Goal: Contribute content: Share content

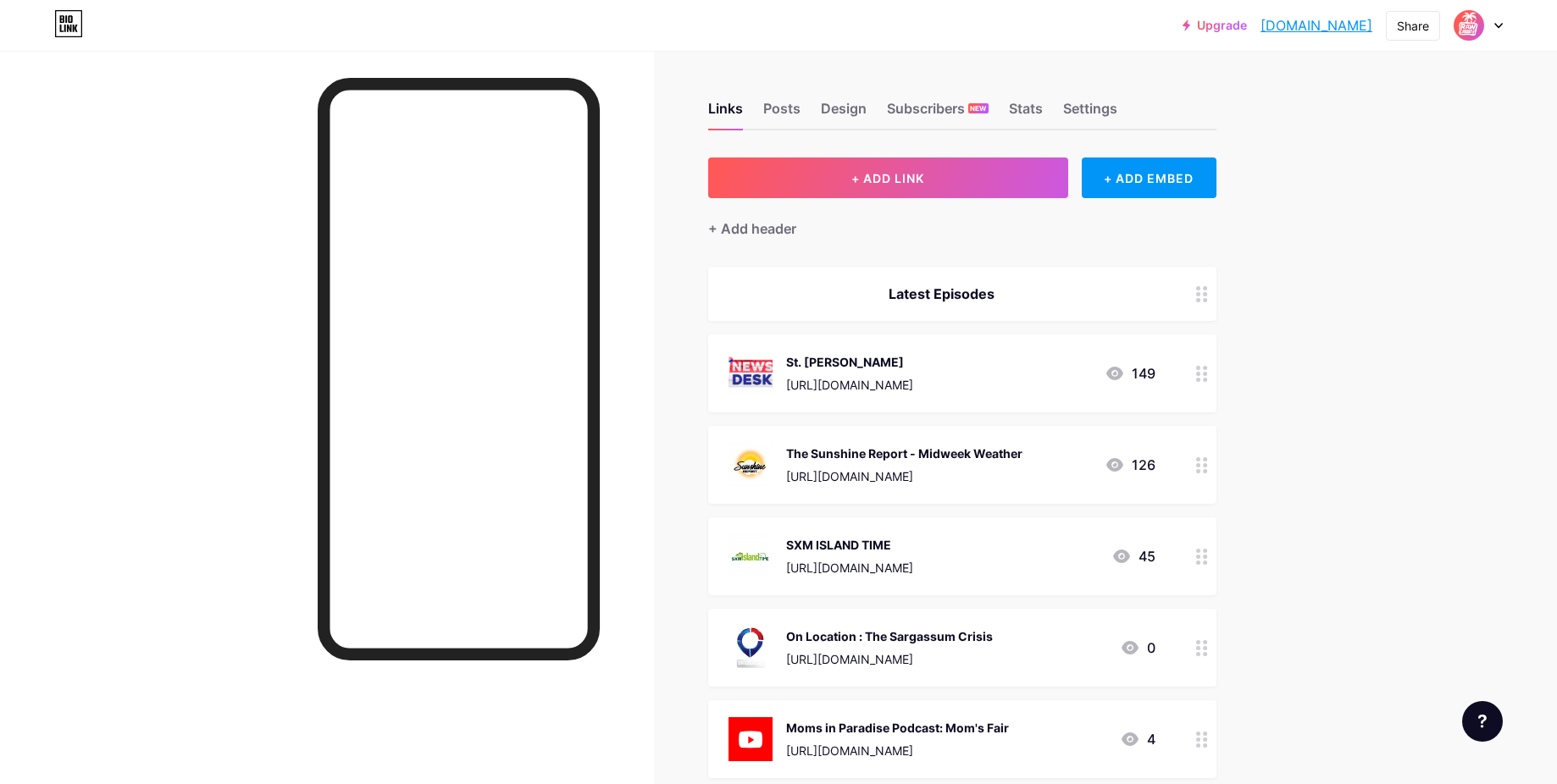
click at [914, 380] on div "[URL][DOMAIN_NAME]" at bounding box center [849, 385] width 127 height 18
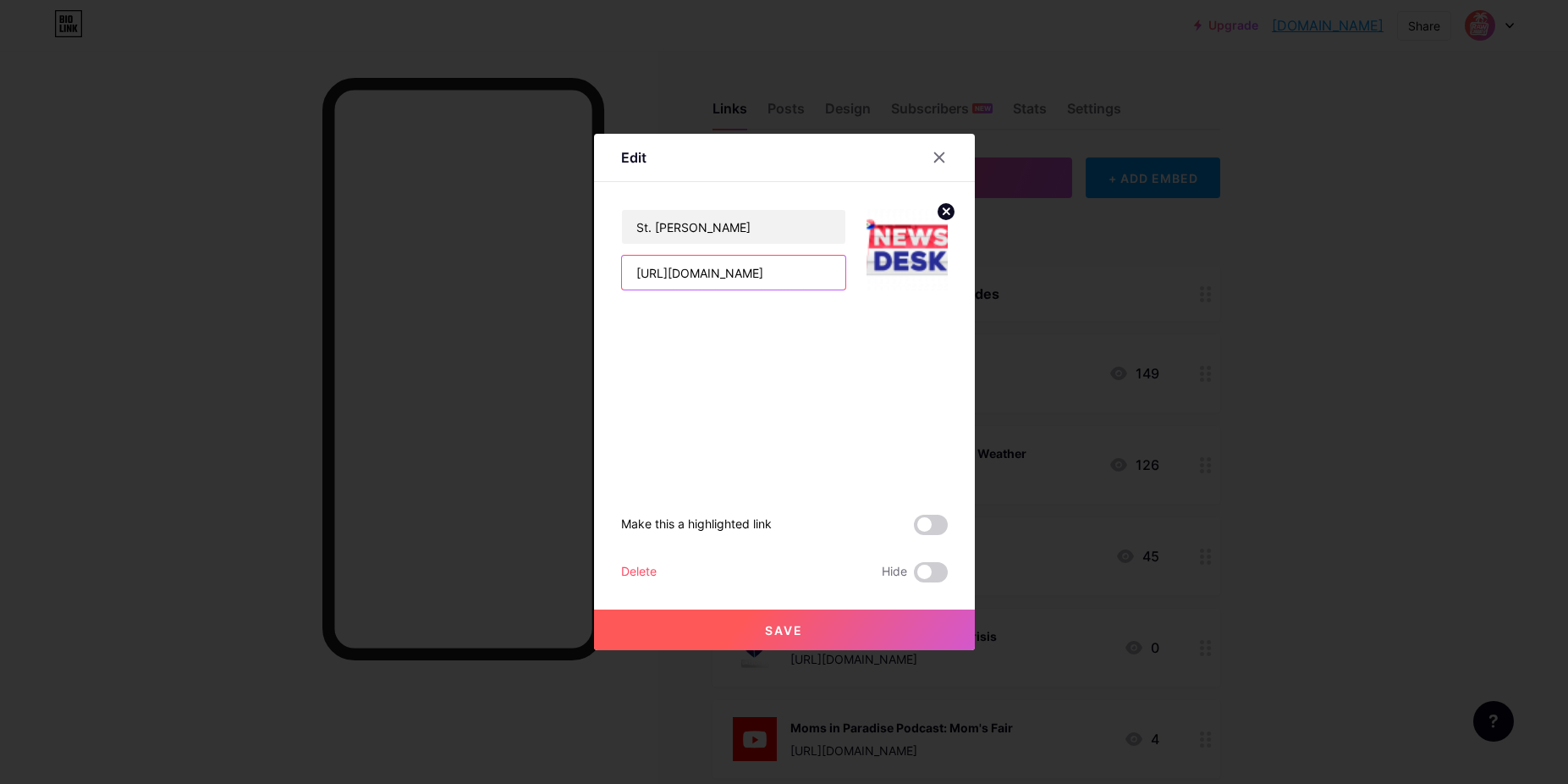
click at [761, 267] on input "[URL][DOMAIN_NAME]" at bounding box center [734, 273] width 223 height 34
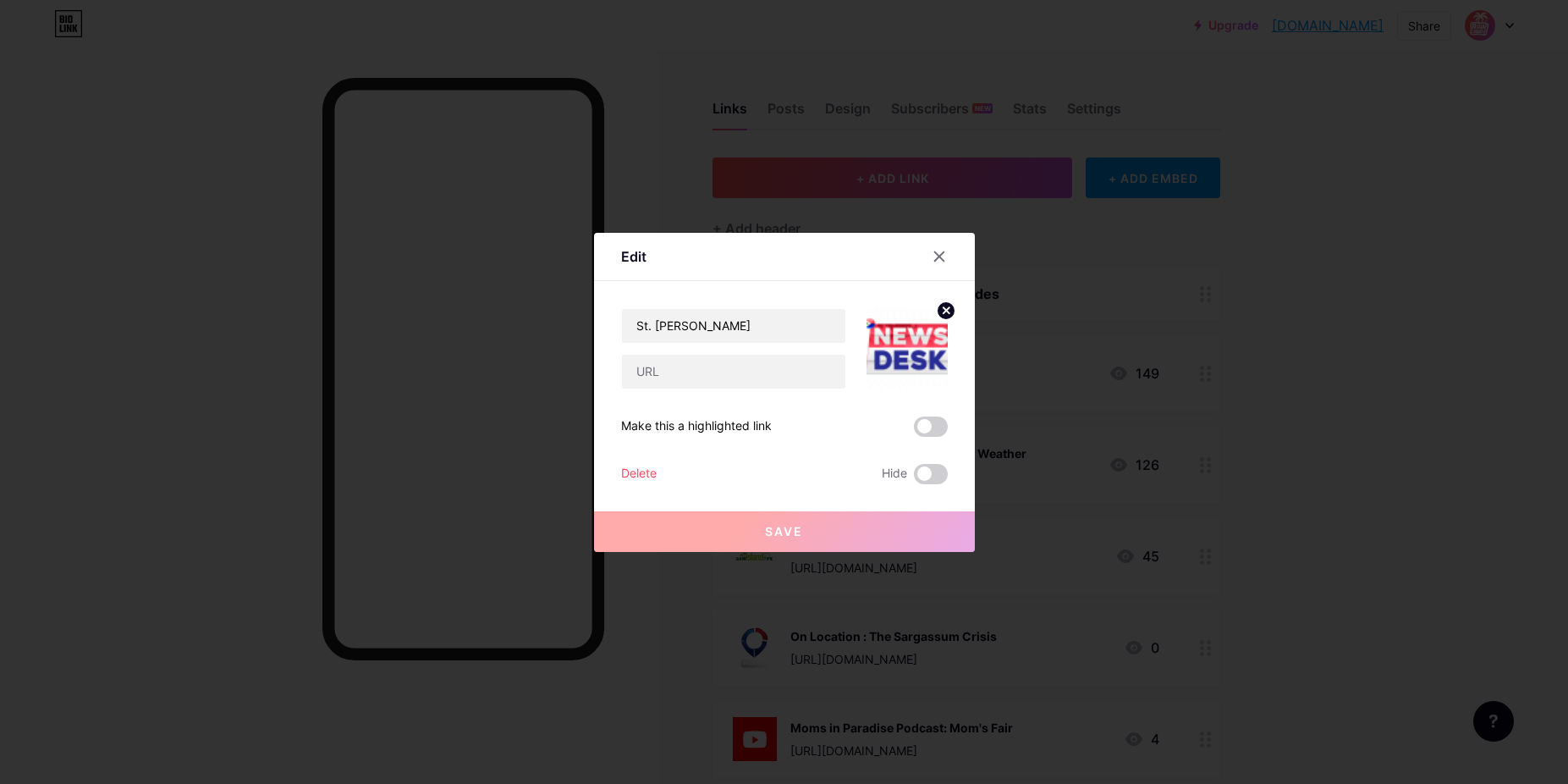
drag, startPoint x: 933, startPoint y: 253, endPoint x: 929, endPoint y: 261, distance: 8.9
click at [933, 254] on icon at bounding box center [939, 256] width 13 height 13
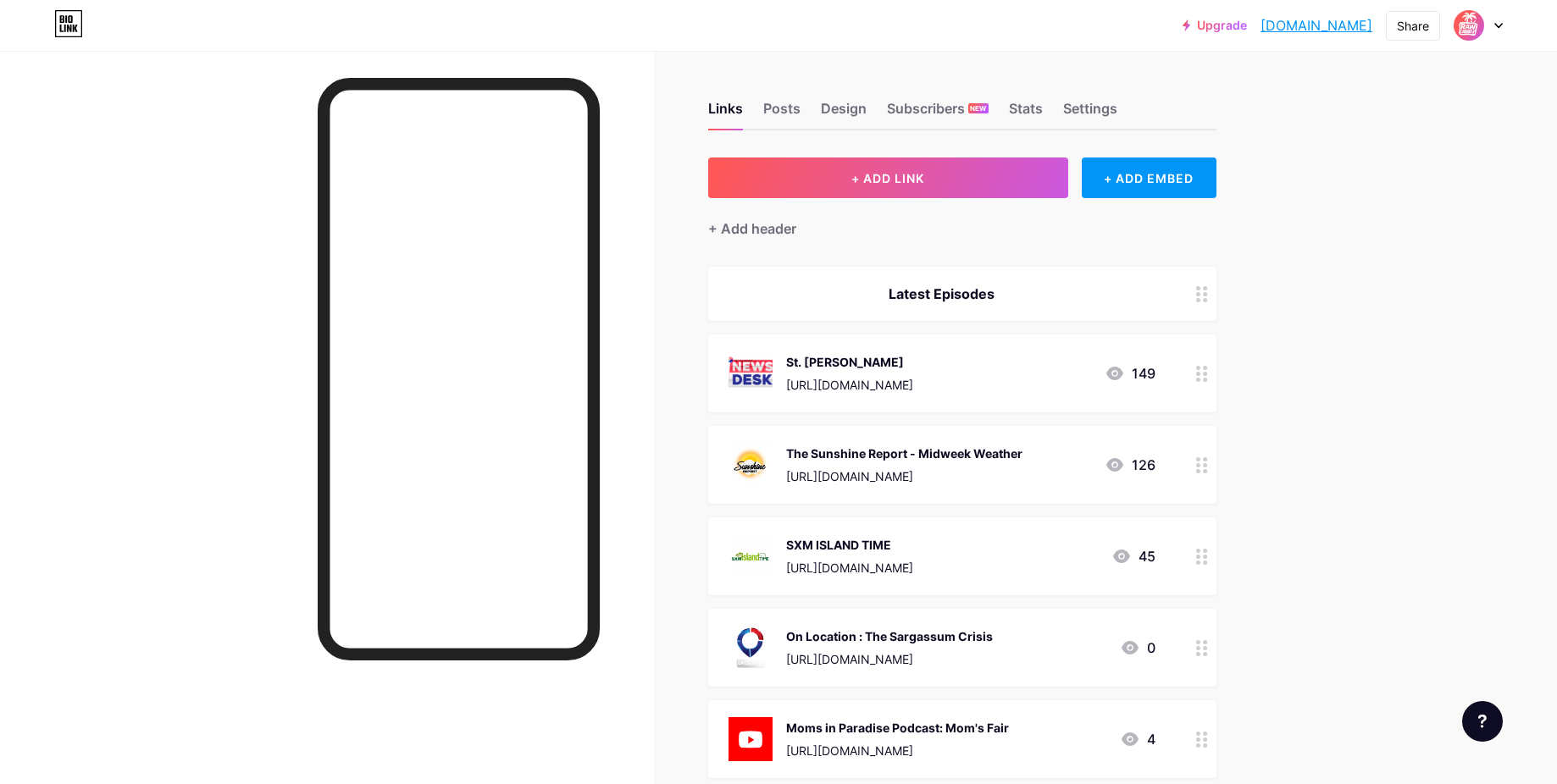
click at [905, 470] on div "[URL][DOMAIN_NAME]" at bounding box center [904, 477] width 236 height 18
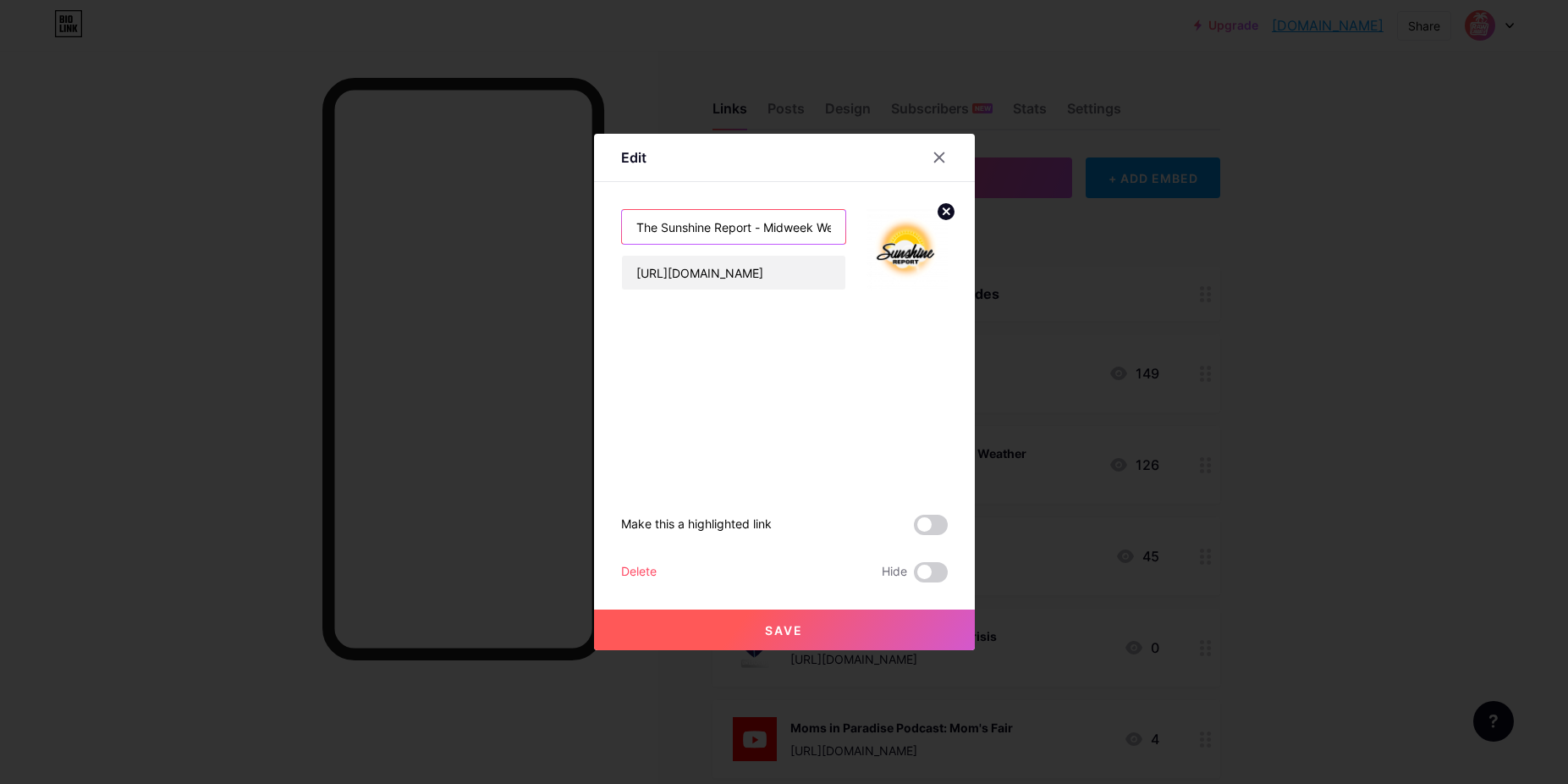
scroll to position [0, 36]
drag, startPoint x: 760, startPoint y: 228, endPoint x: 926, endPoint y: 240, distance: 166.4
click at [926, 240] on div "The Sunshine Report - Midweek Weather [URL][DOMAIN_NAME]" at bounding box center [784, 236] width 327 height 109
type input "The Sunshine Report - Weekend Weather"
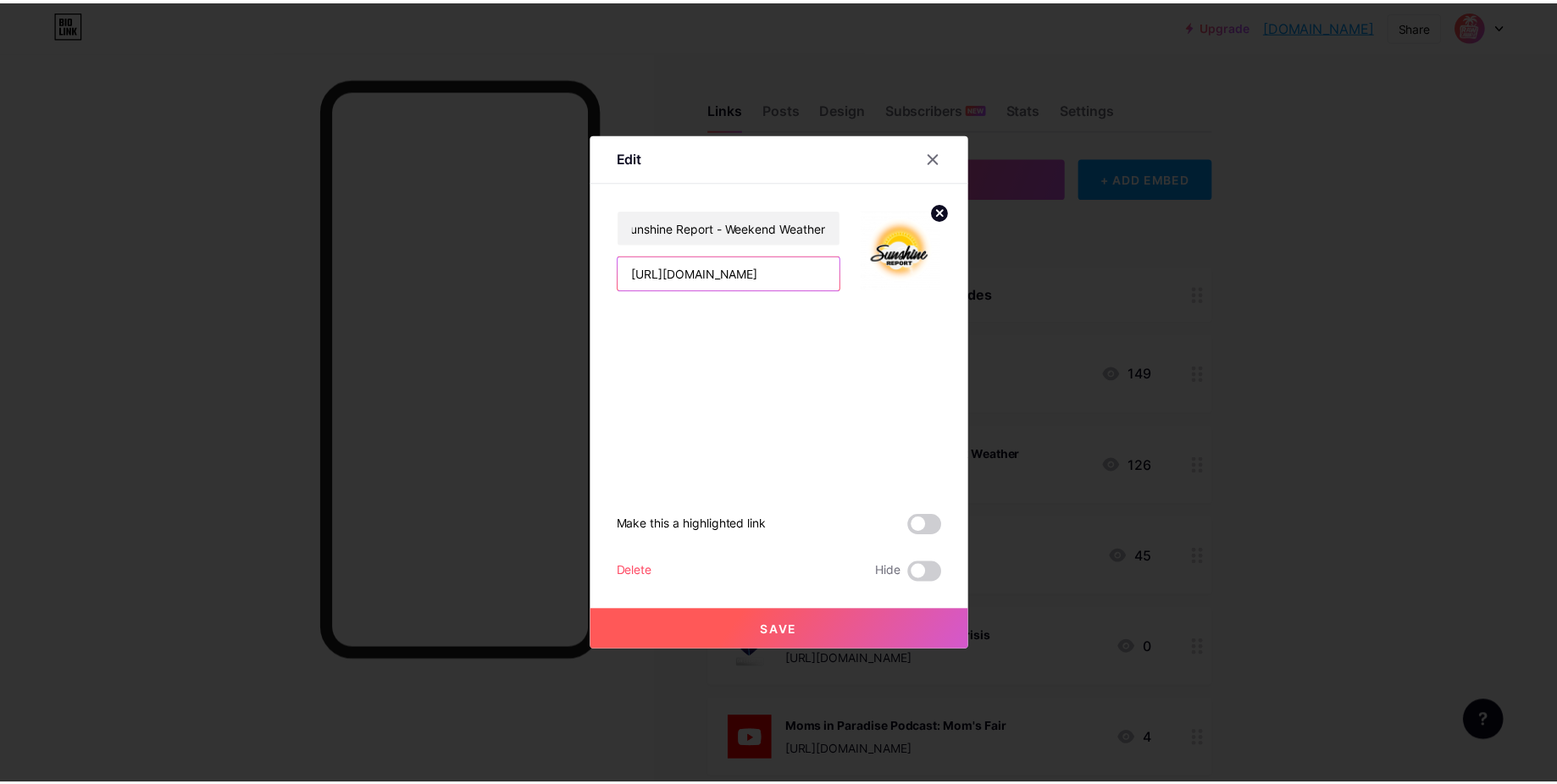
scroll to position [0, 0]
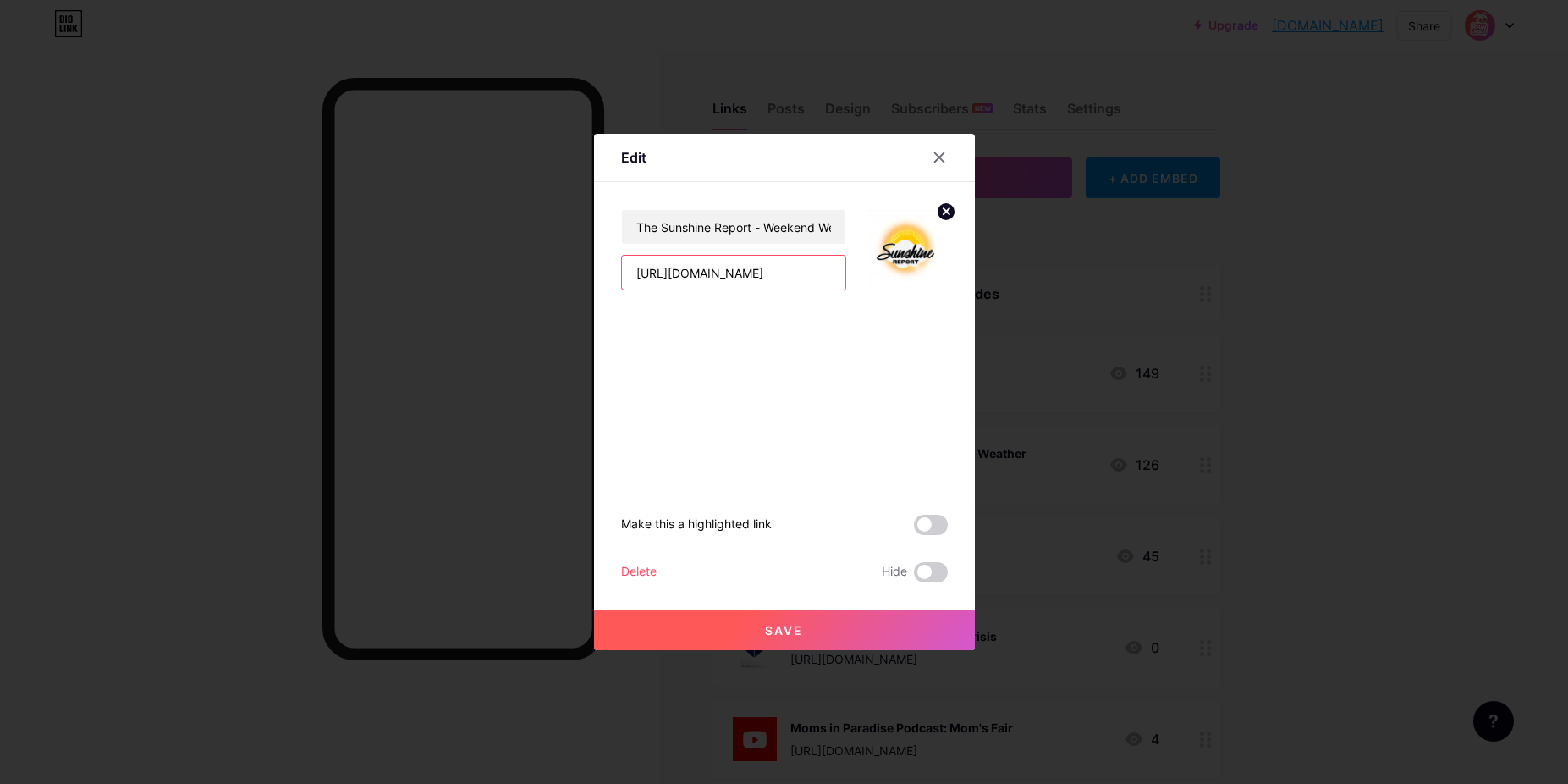
drag, startPoint x: 808, startPoint y: 267, endPoint x: 524, endPoint y: 258, distance: 284.1
click at [524, 258] on div "Edit The Sunshine Report - Weekend Weather [URL][DOMAIN_NAME] Make this a highl…" at bounding box center [784, 392] width 1568 height 784
paste input "k5f2pnBHVXs"
type input "[URL][DOMAIN_NAME]"
drag, startPoint x: 776, startPoint y: 632, endPoint x: 832, endPoint y: 620, distance: 57.3
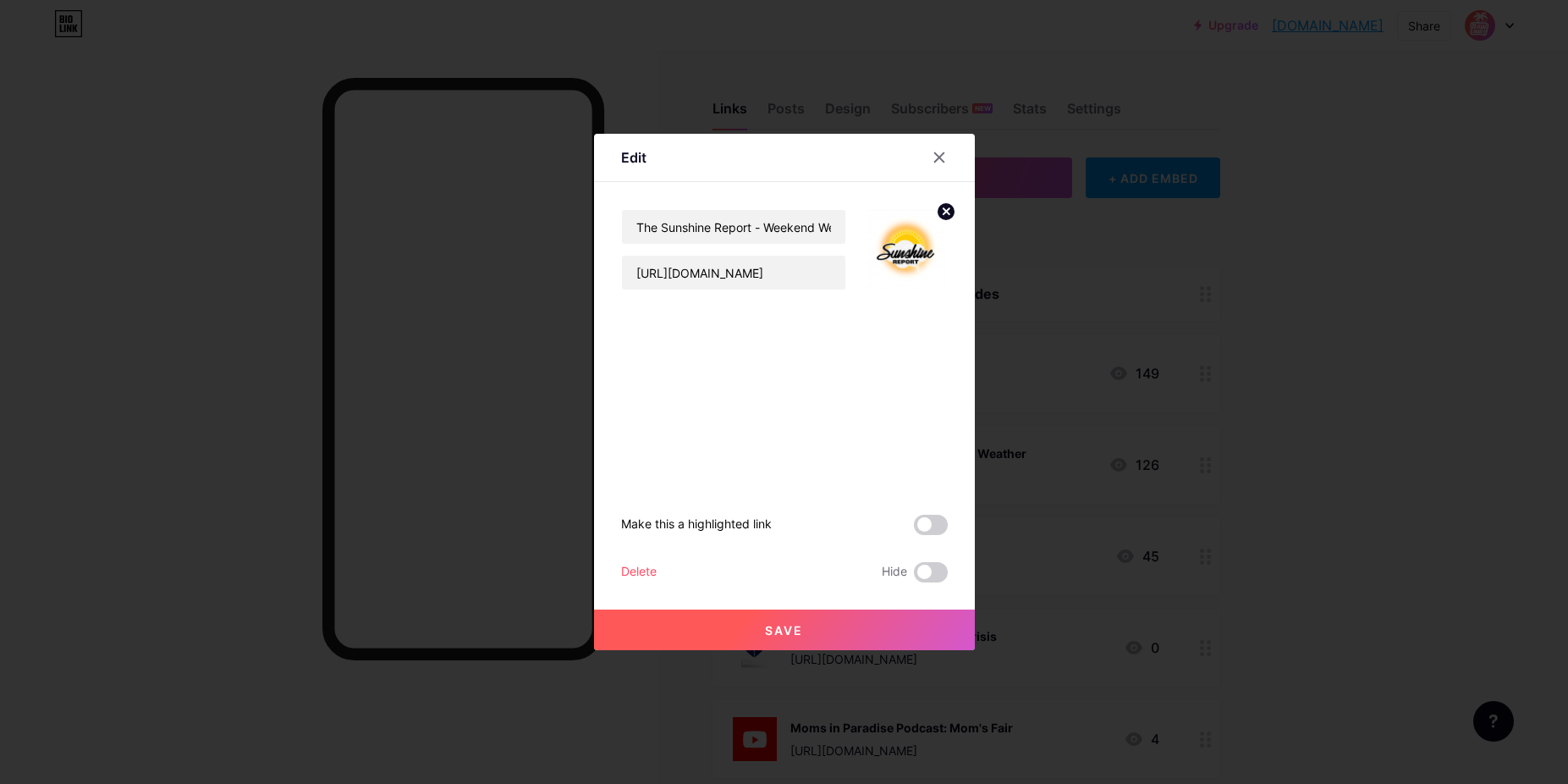
click at [776, 632] on span "Save" at bounding box center [784, 631] width 38 height 14
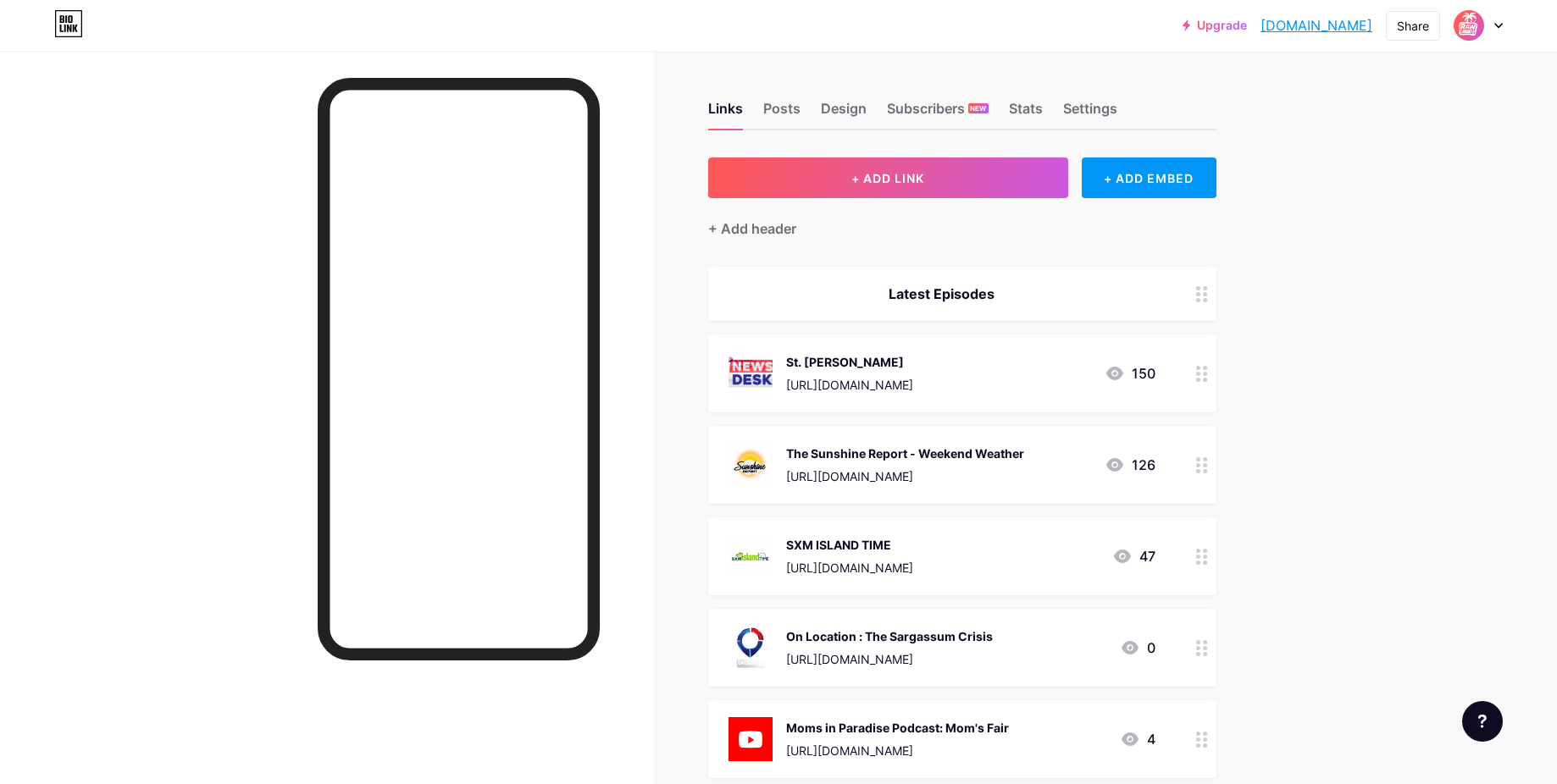
click at [914, 559] on div "[URL][DOMAIN_NAME]" at bounding box center [849, 568] width 127 height 18
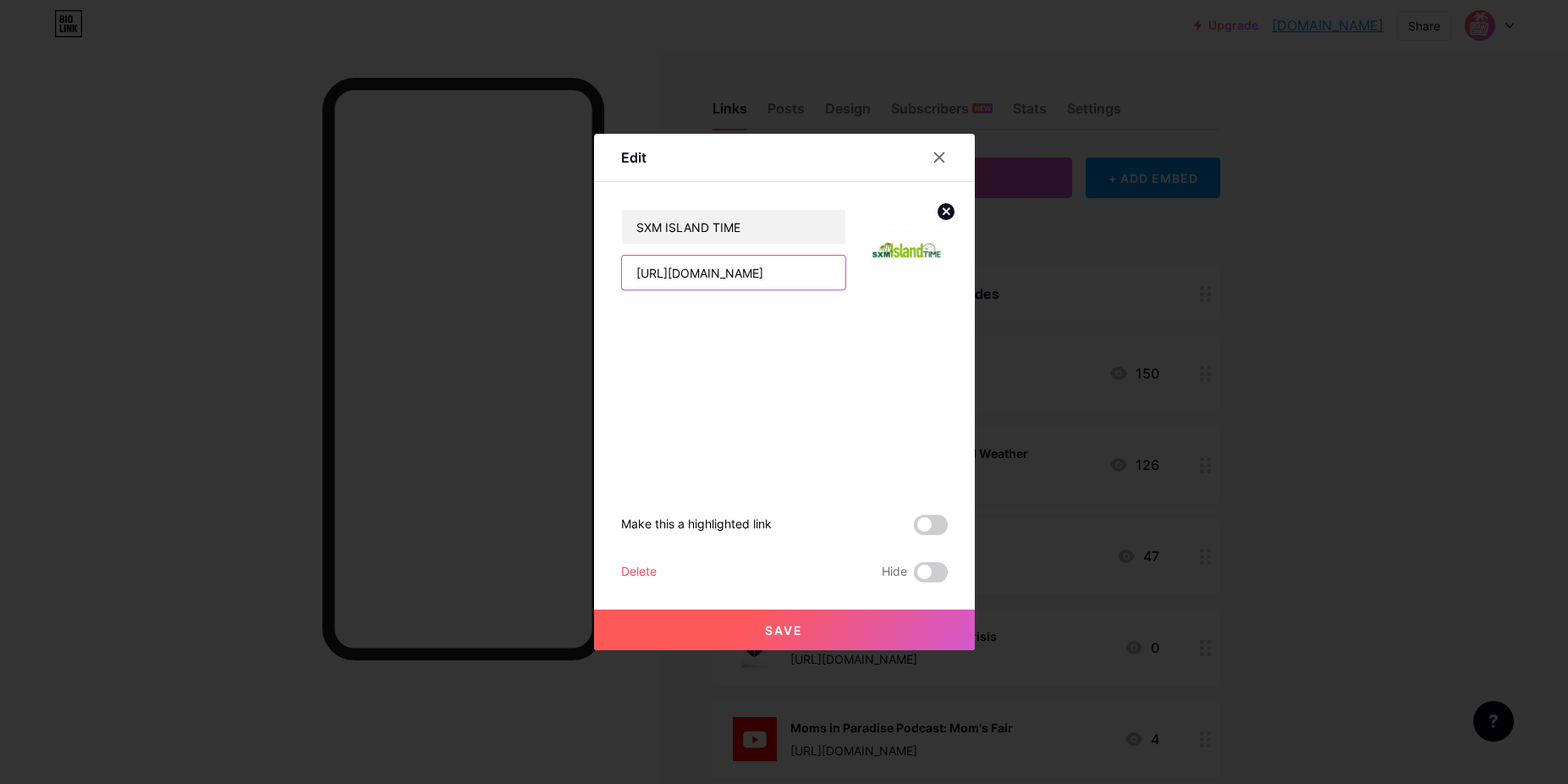
click at [828, 272] on input "[URL][DOMAIN_NAME]" at bounding box center [734, 273] width 223 height 34
click at [825, 272] on input "[URL][DOMAIN_NAME]" at bounding box center [734, 273] width 223 height 34
paste input "6Czh7eXL88"
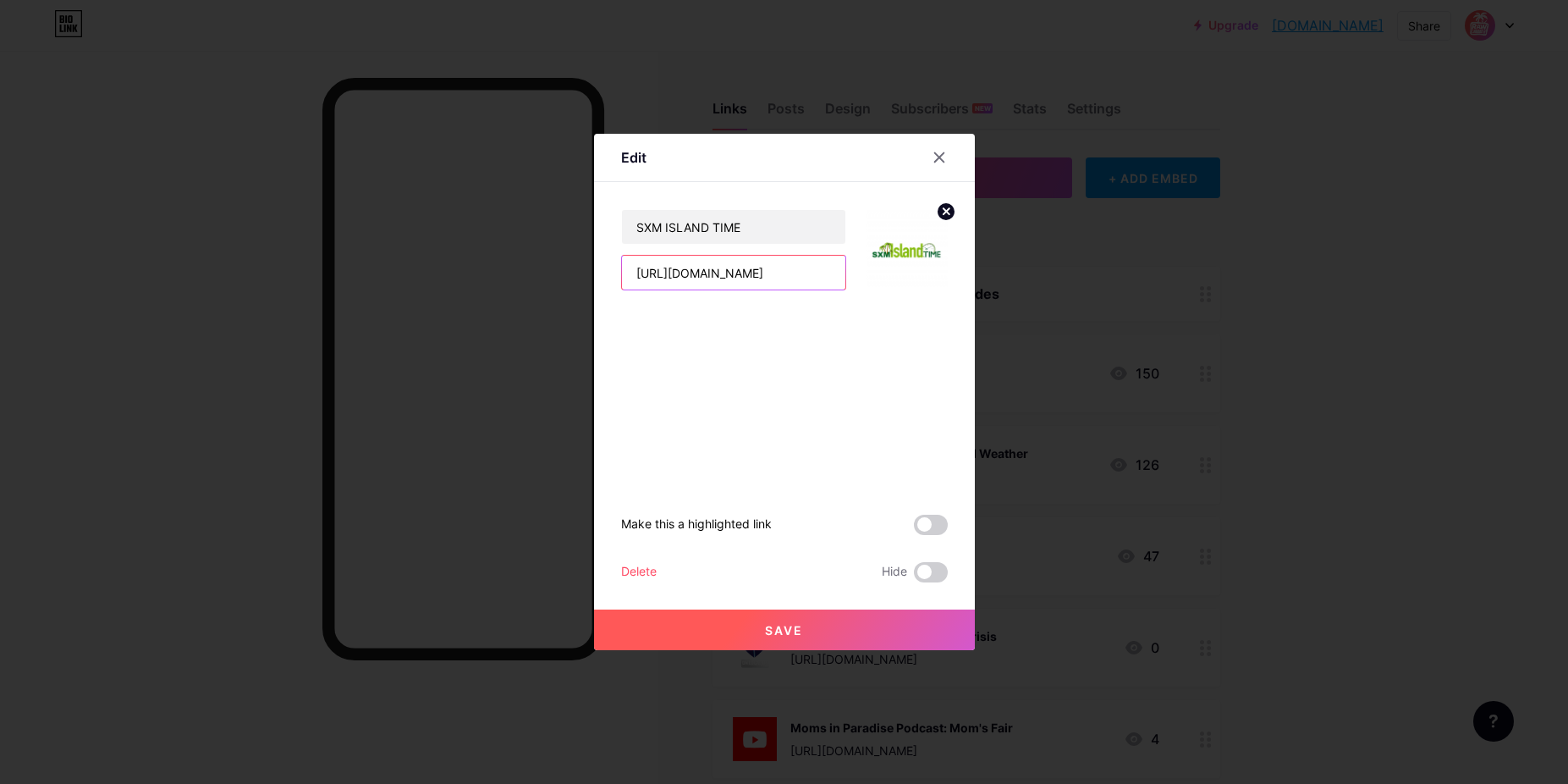
type input "[URL][DOMAIN_NAME]"
click at [857, 627] on button "Save" at bounding box center [784, 630] width 381 height 41
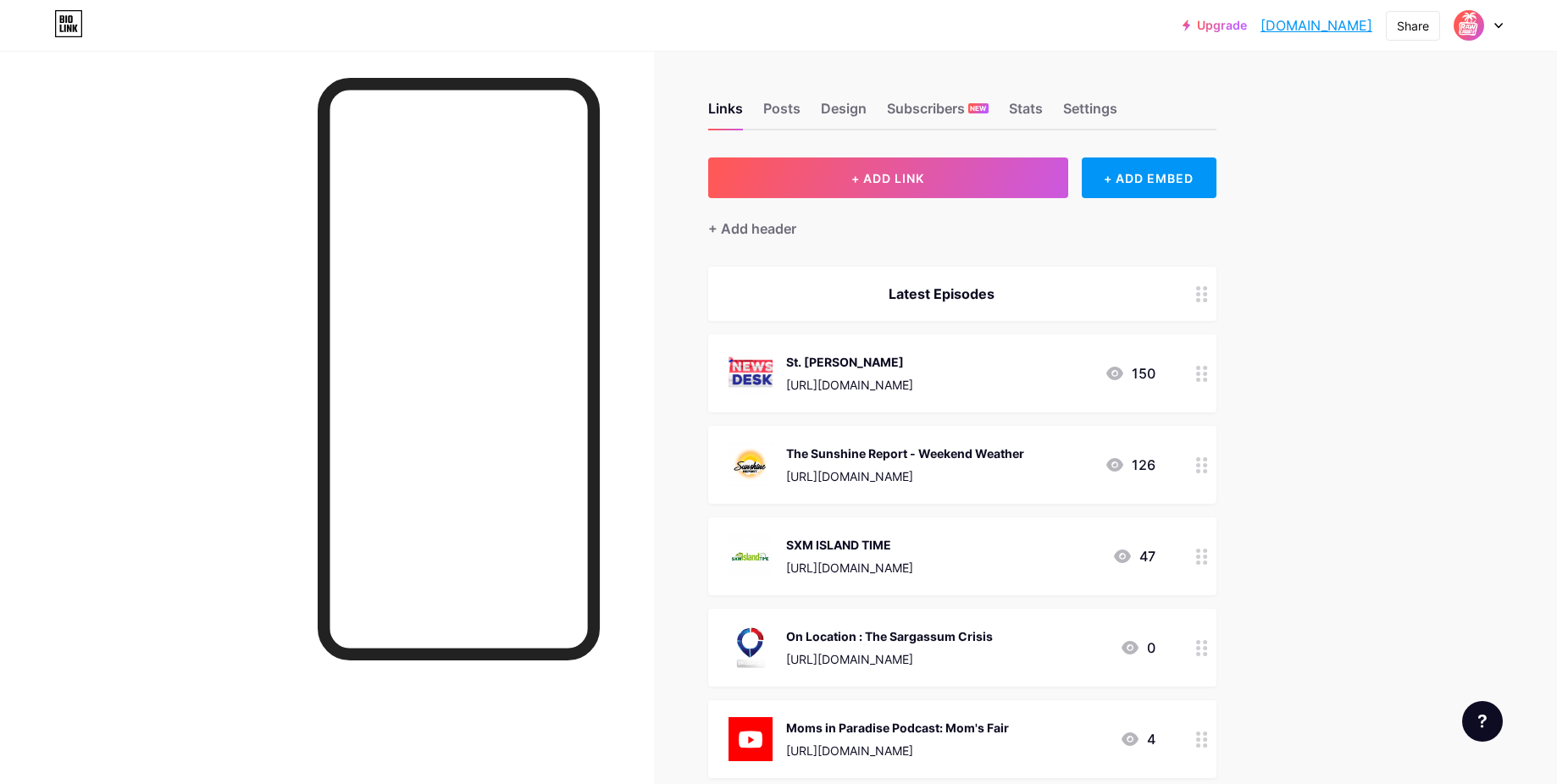
click at [978, 355] on div "St. [PERSON_NAME] [URL][DOMAIN_NAME] 150" at bounding box center [942, 373] width 427 height 44
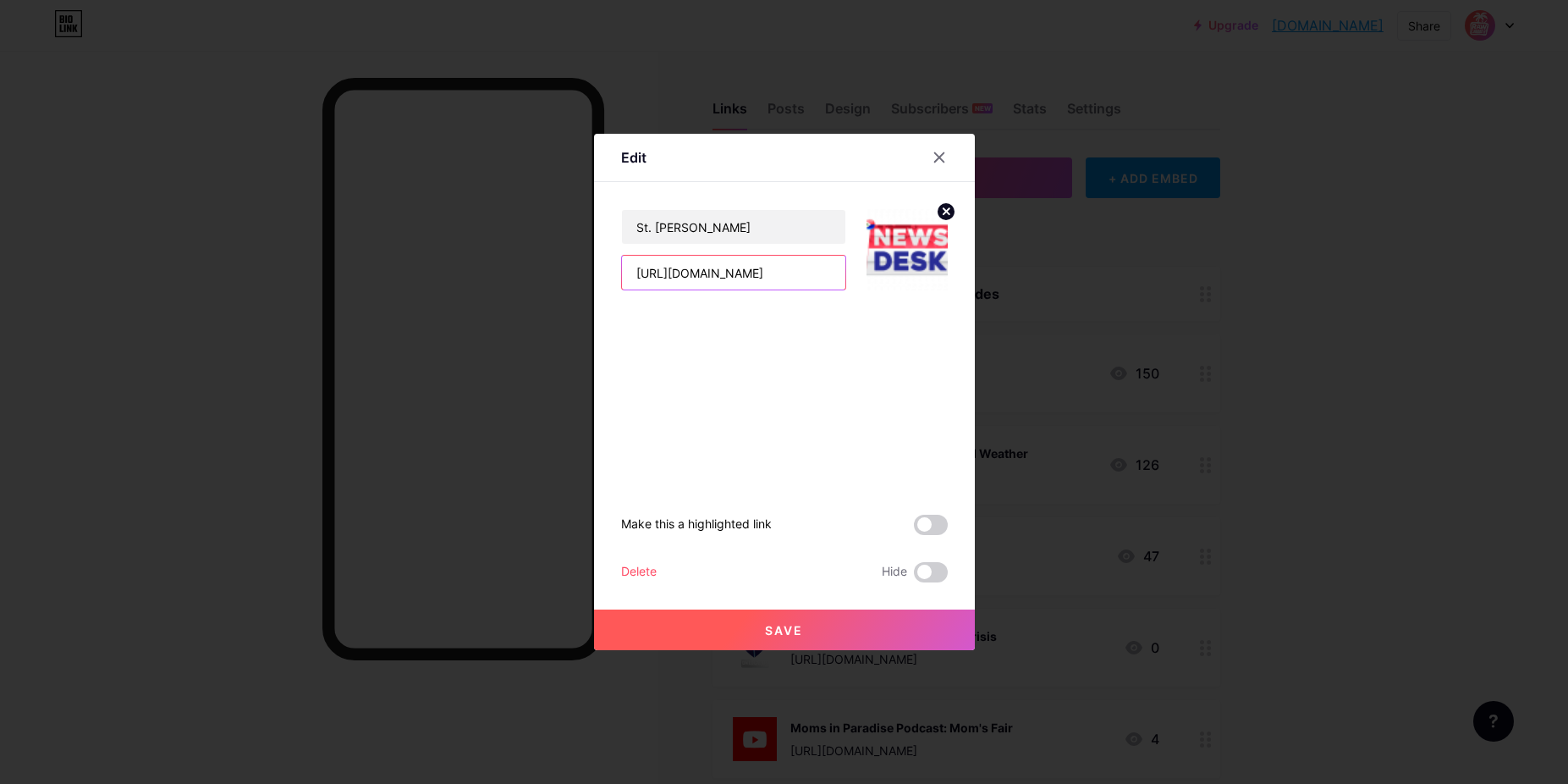
click at [797, 273] on input "[URL][DOMAIN_NAME]" at bounding box center [734, 273] width 223 height 34
paste input "OubrX-AeDKQ"
type input "[URL][DOMAIN_NAME]"
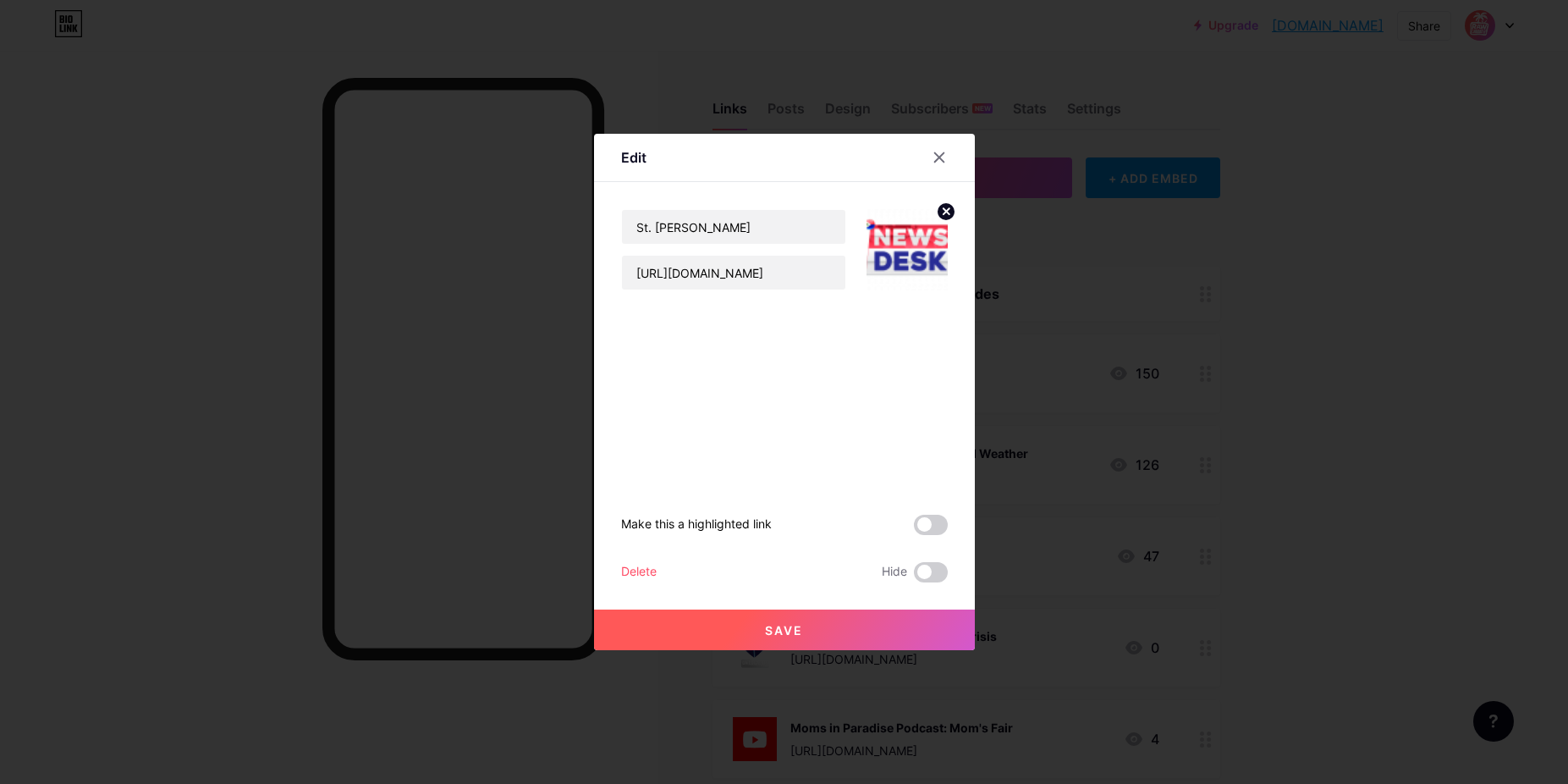
click at [849, 628] on button "Save" at bounding box center [784, 630] width 381 height 41
